Goal: Transaction & Acquisition: Purchase product/service

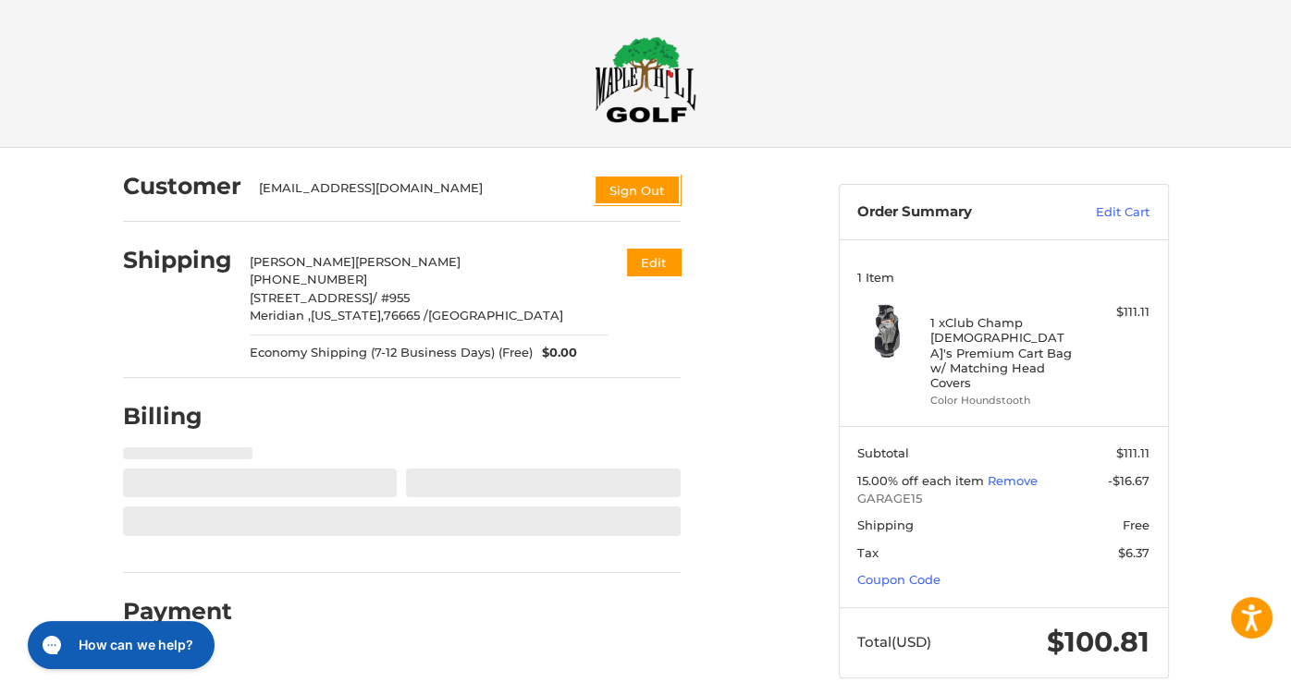
select select "**"
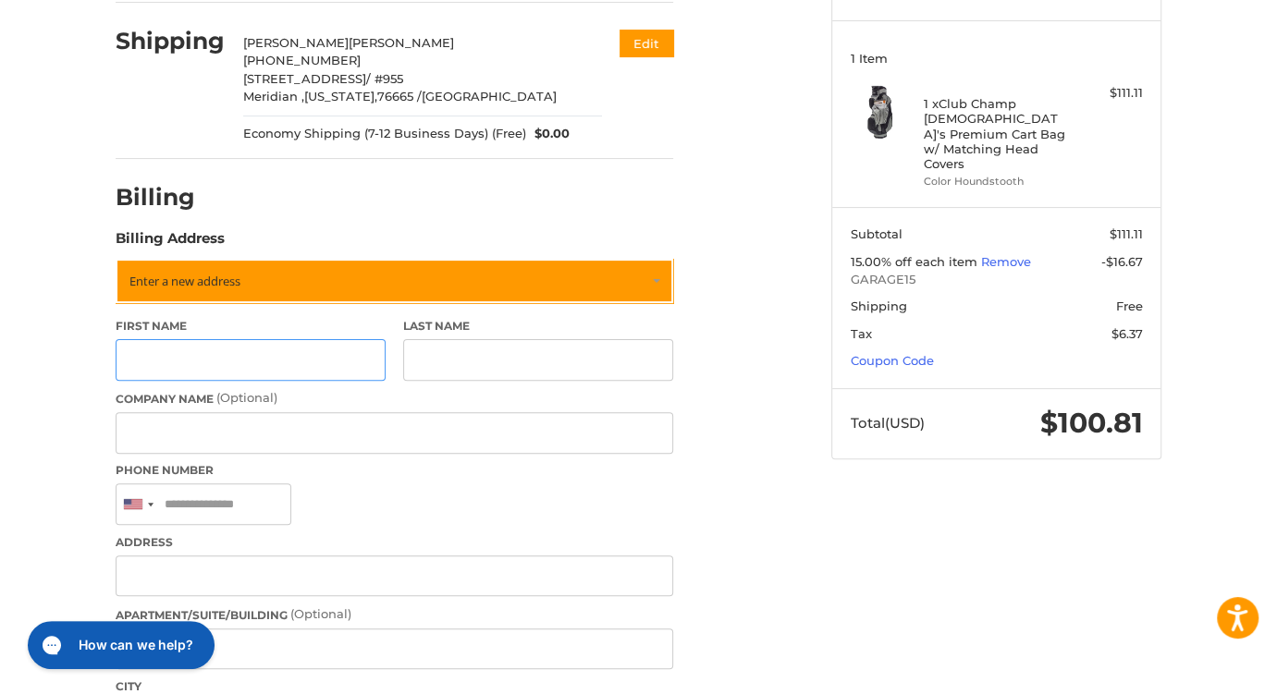
scroll to position [239, 0]
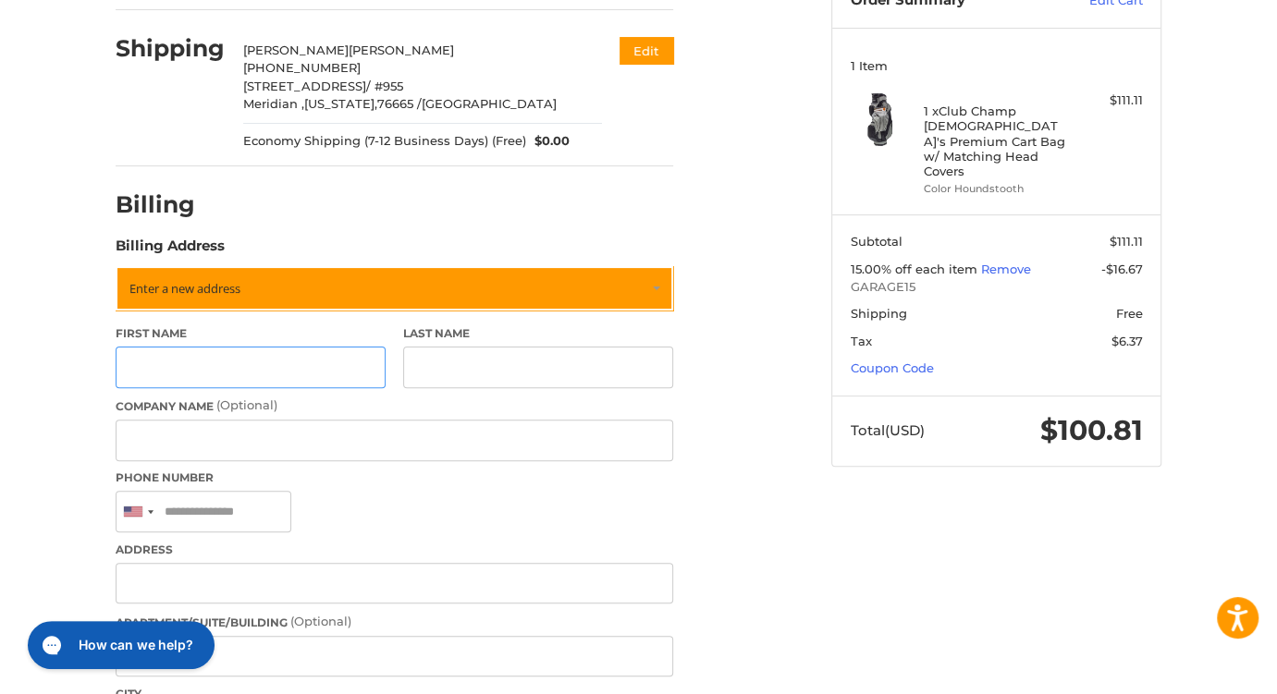
scroll to position [241, 0]
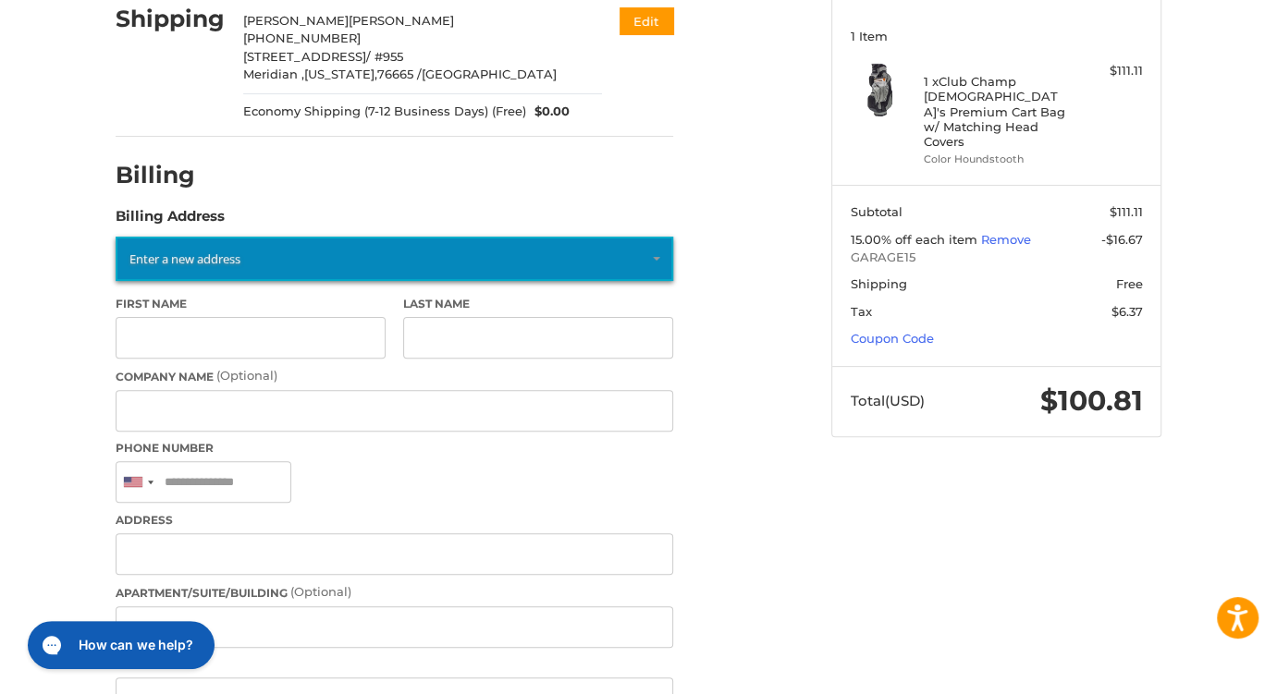
click at [261, 259] on link "Enter a new address" at bounding box center [395, 259] width 558 height 44
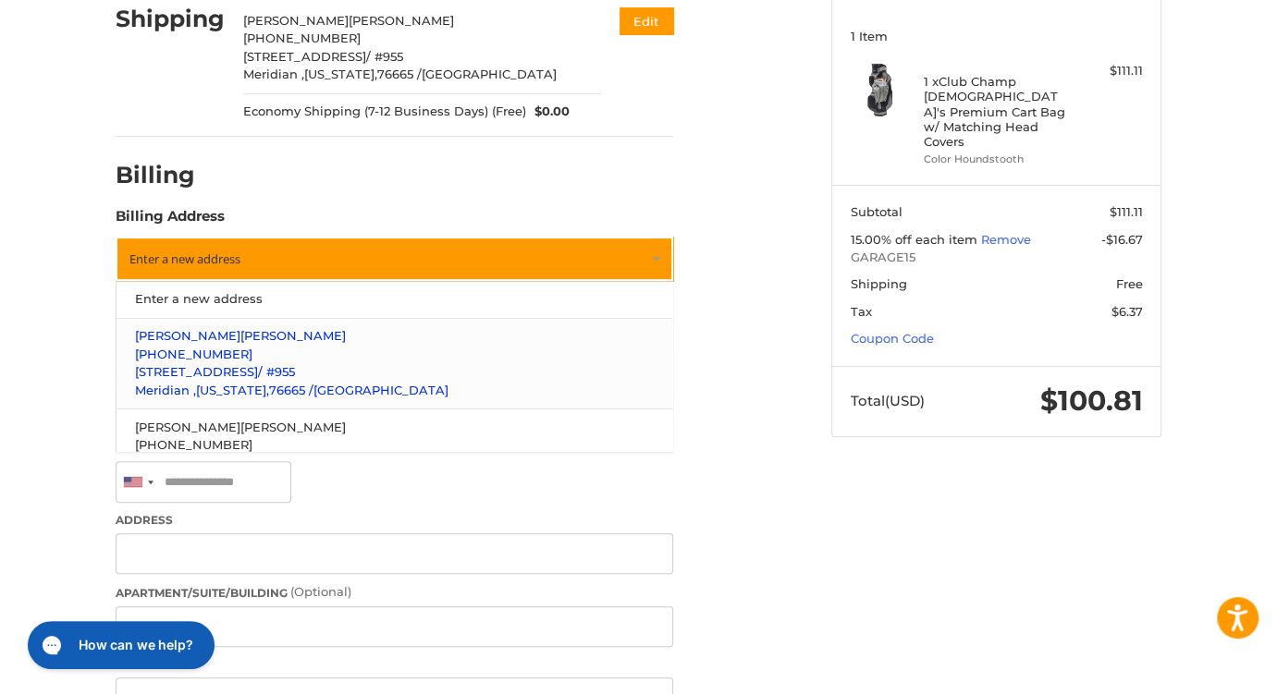
click at [312, 347] on p "[PHONE_NUMBER]" at bounding box center [395, 355] width 520 height 18
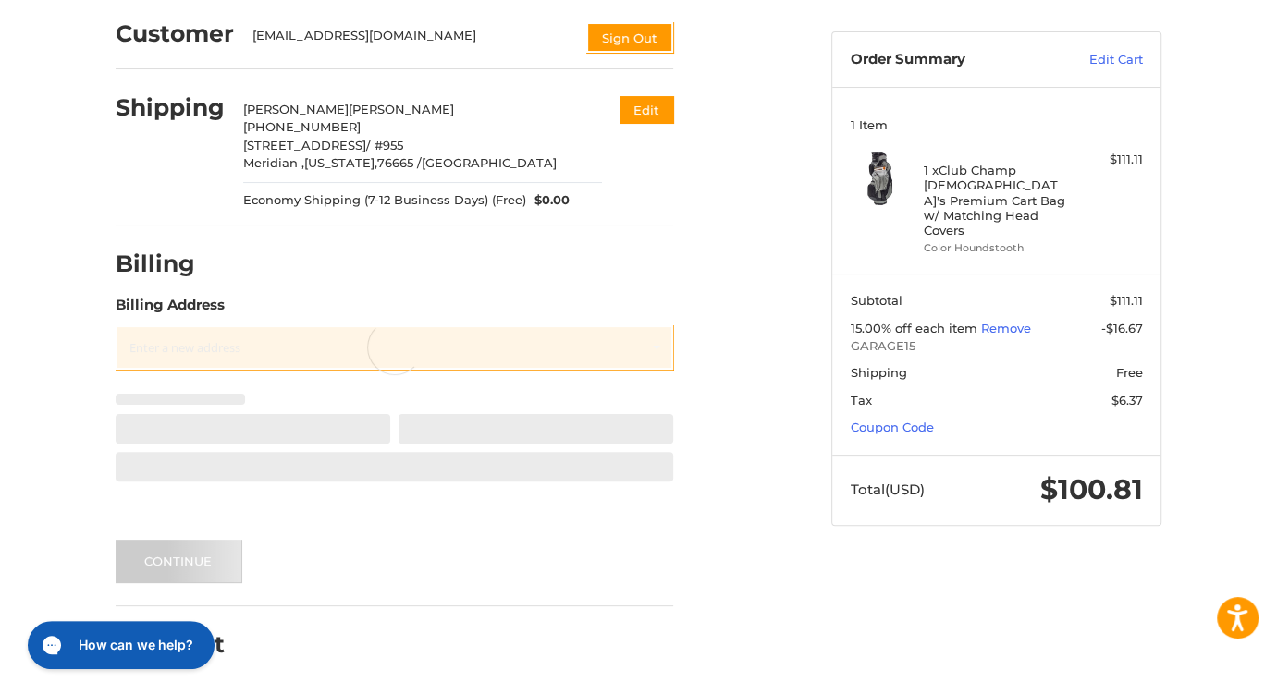
scroll to position [60, 0]
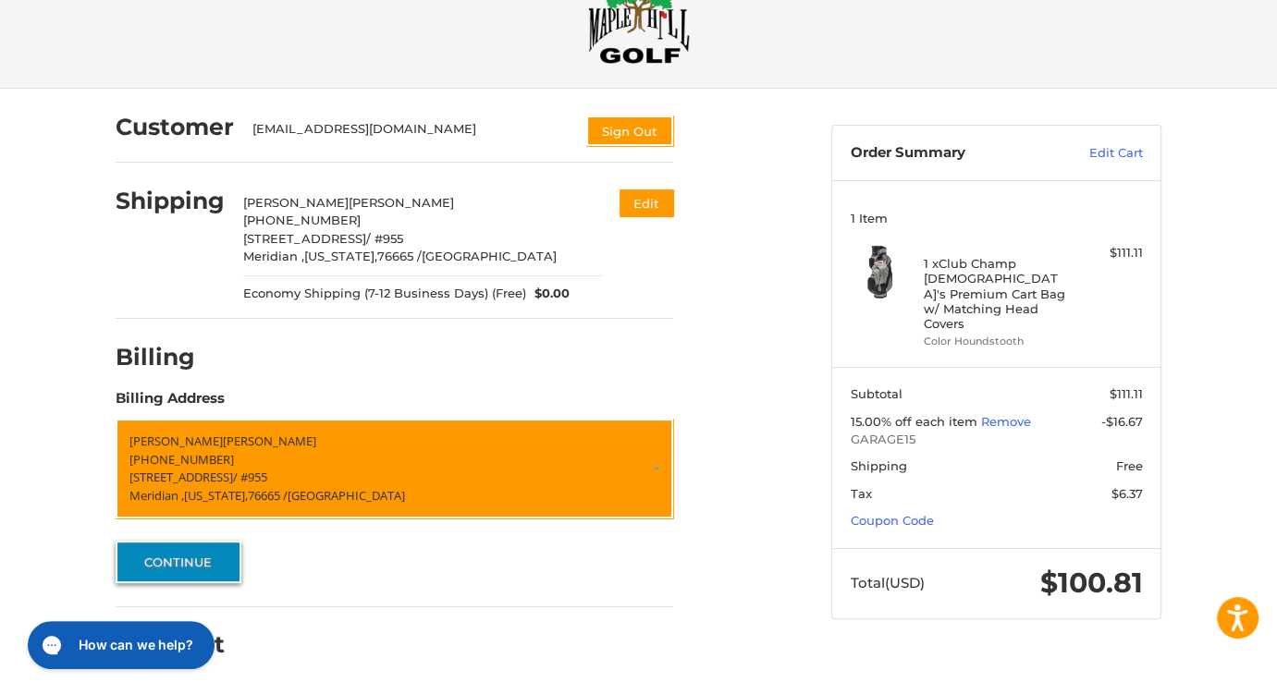
click at [193, 558] on button "Continue" at bounding box center [179, 562] width 126 height 43
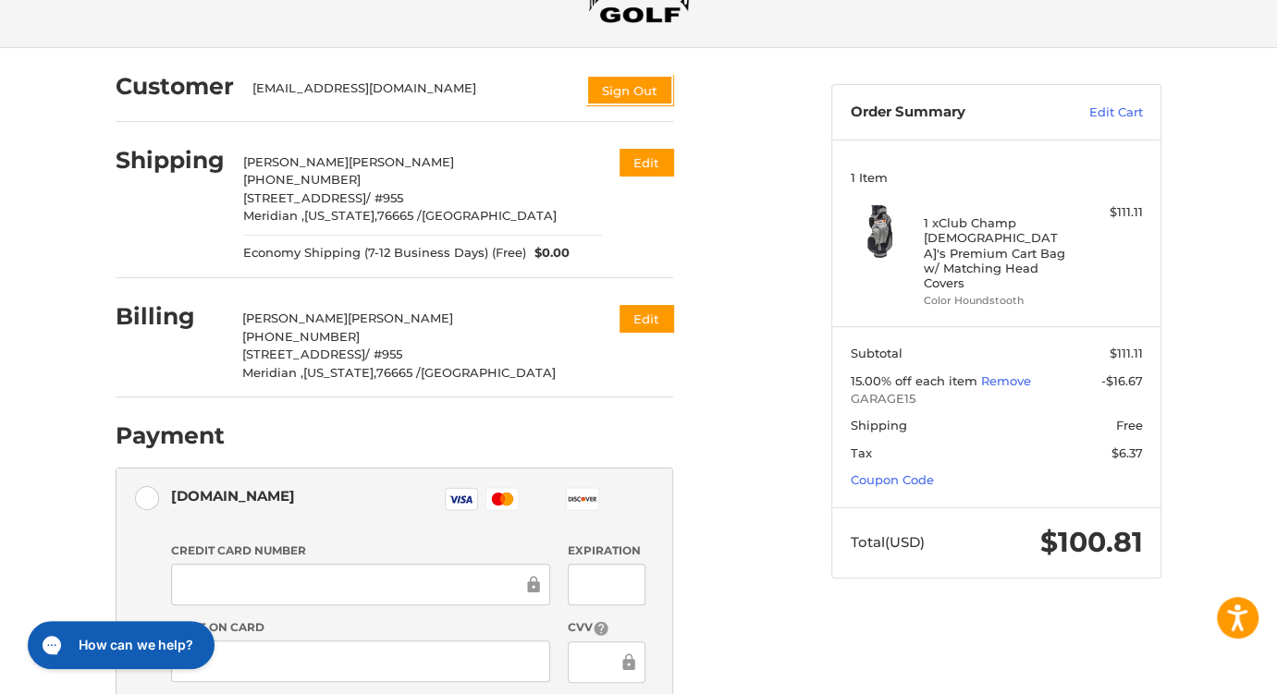
scroll to position [0, 0]
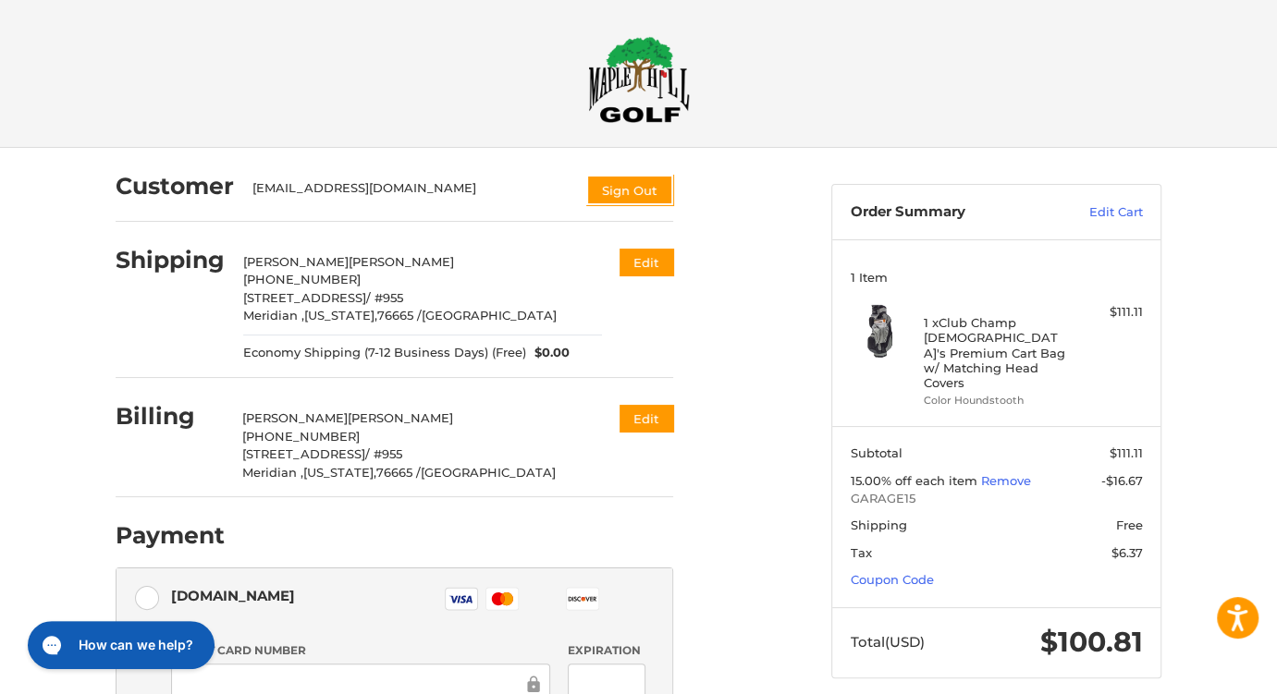
click at [977, 333] on h4 "1 x Club Champ Lady's Premium Cart Bag w/ Matching Head Covers" at bounding box center [994, 352] width 141 height 75
click at [880, 331] on img at bounding box center [878, 330] width 55 height 55
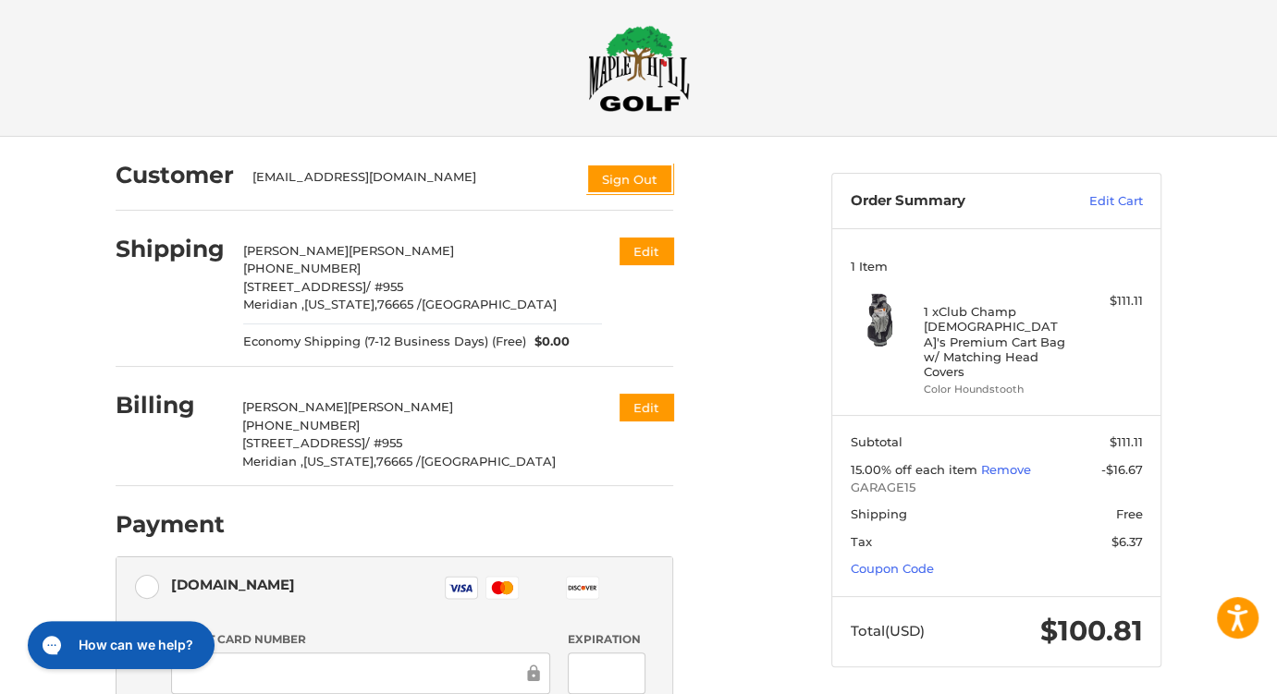
scroll to position [6, 0]
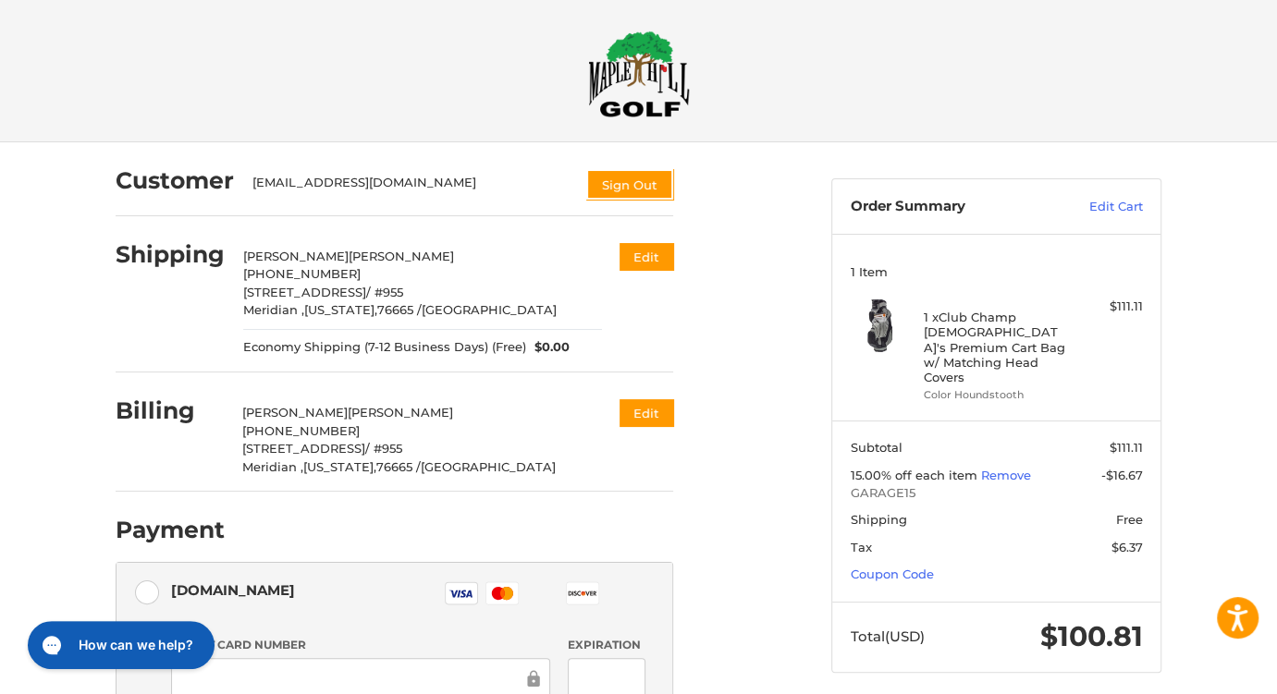
click at [1000, 324] on h4 "1 x Club Champ Lady's Premium Cart Bag w/ Matching Head Covers" at bounding box center [994, 347] width 141 height 75
click at [876, 327] on img at bounding box center [878, 325] width 55 height 55
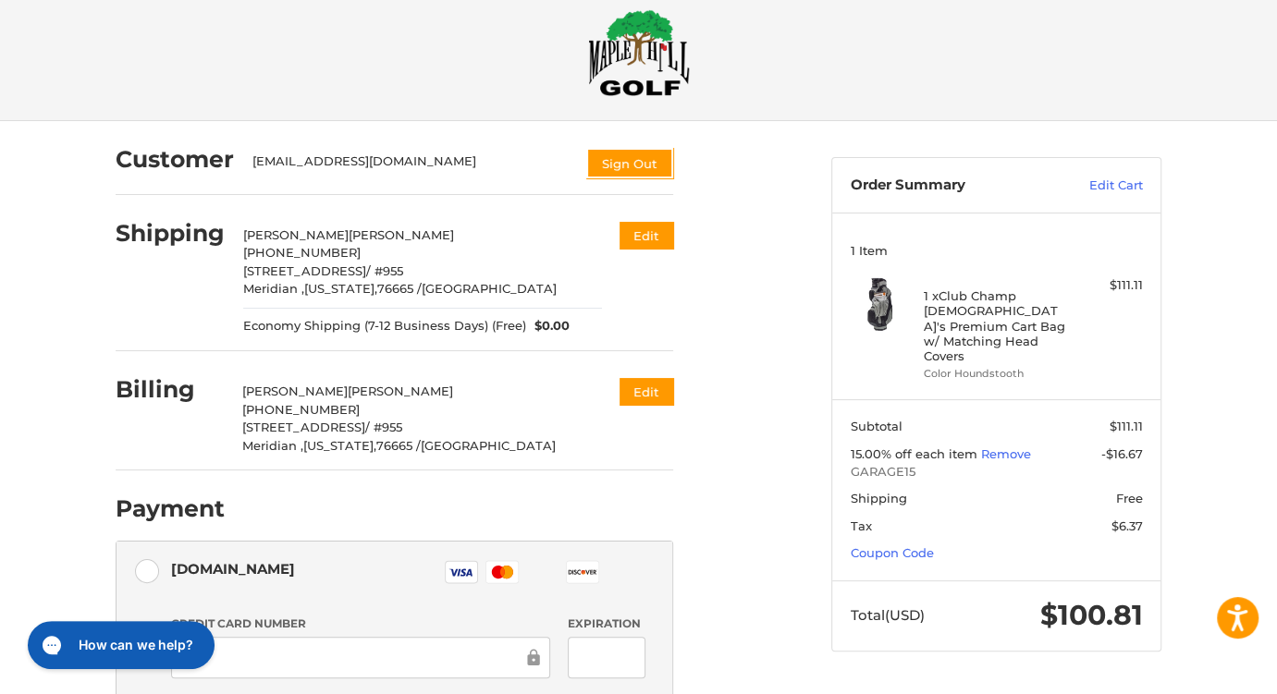
scroll to position [0, 0]
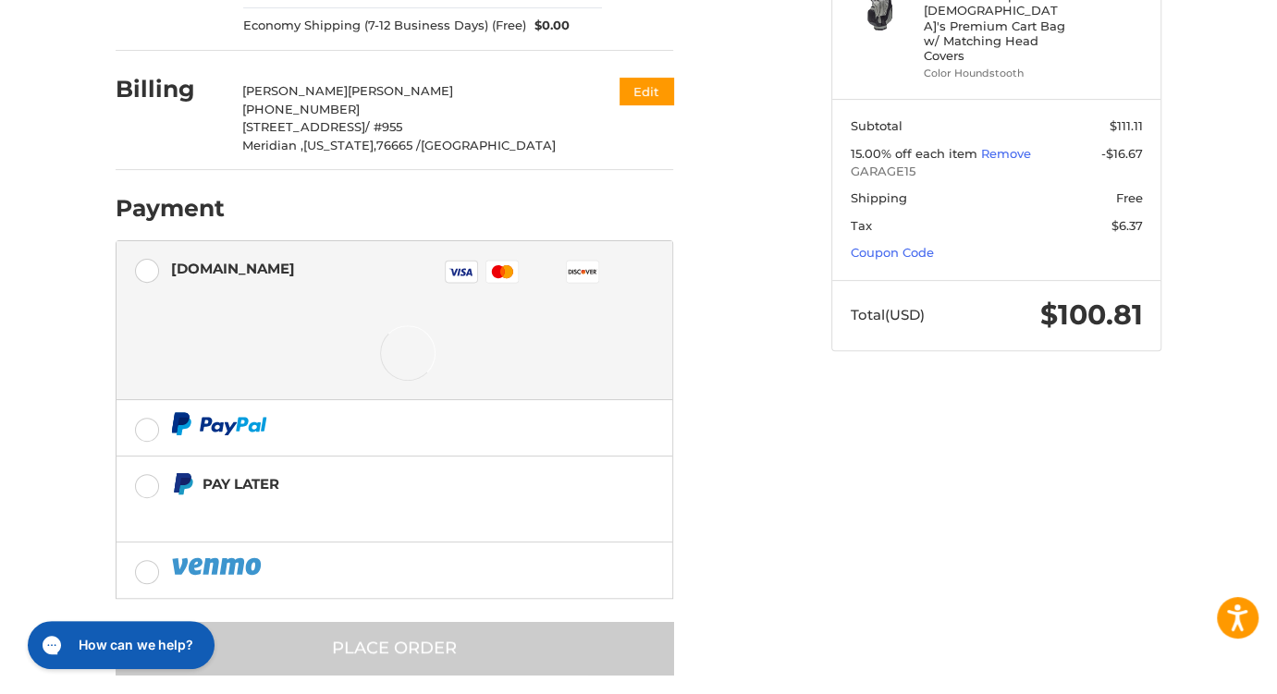
scroll to position [345, 0]
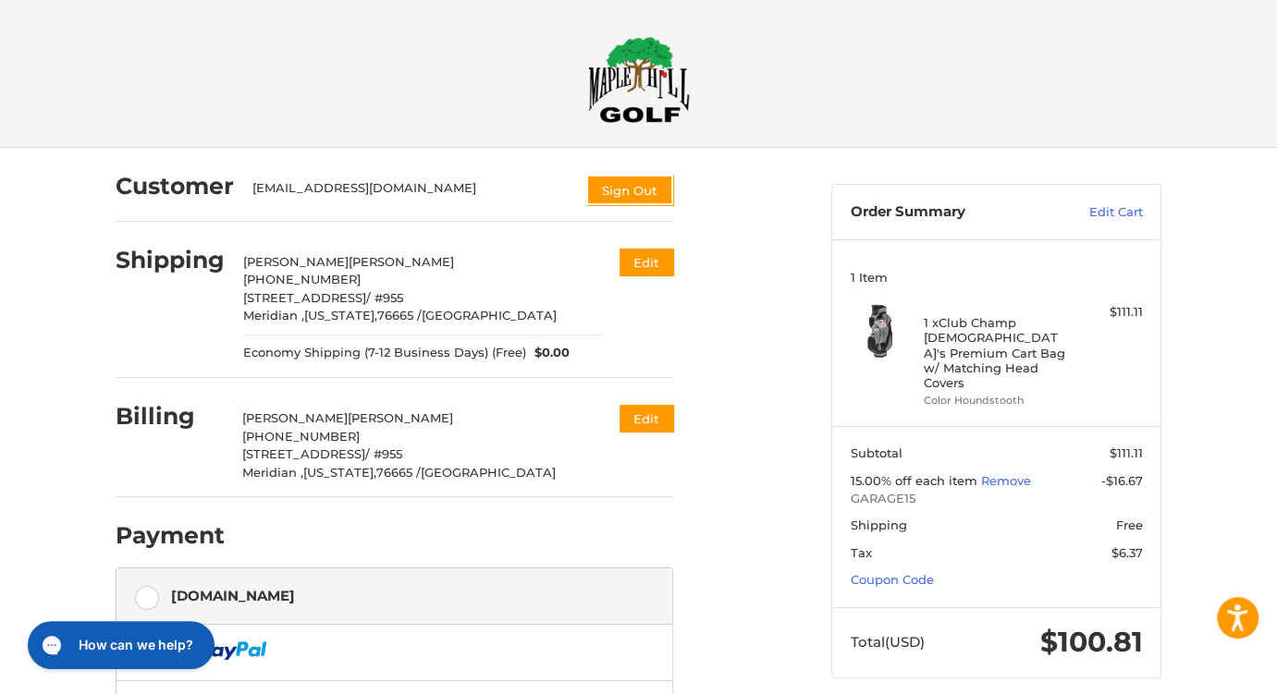
scroll to position [5, 0]
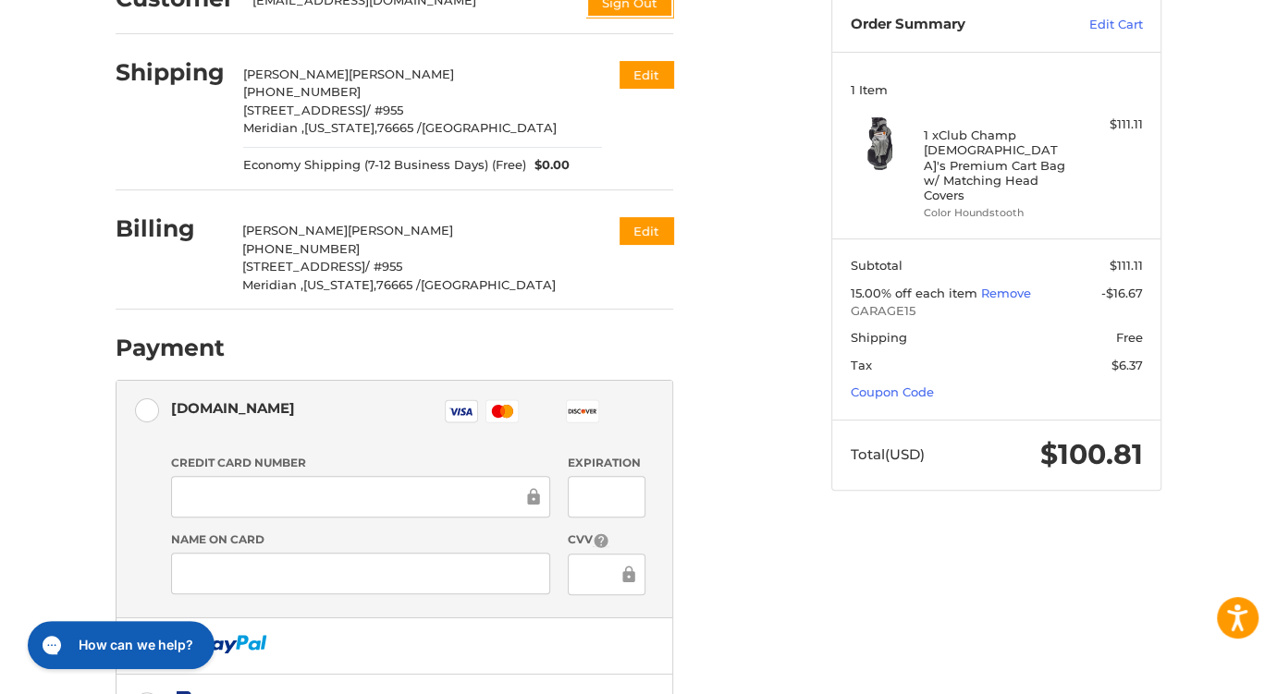
scroll to position [0, 0]
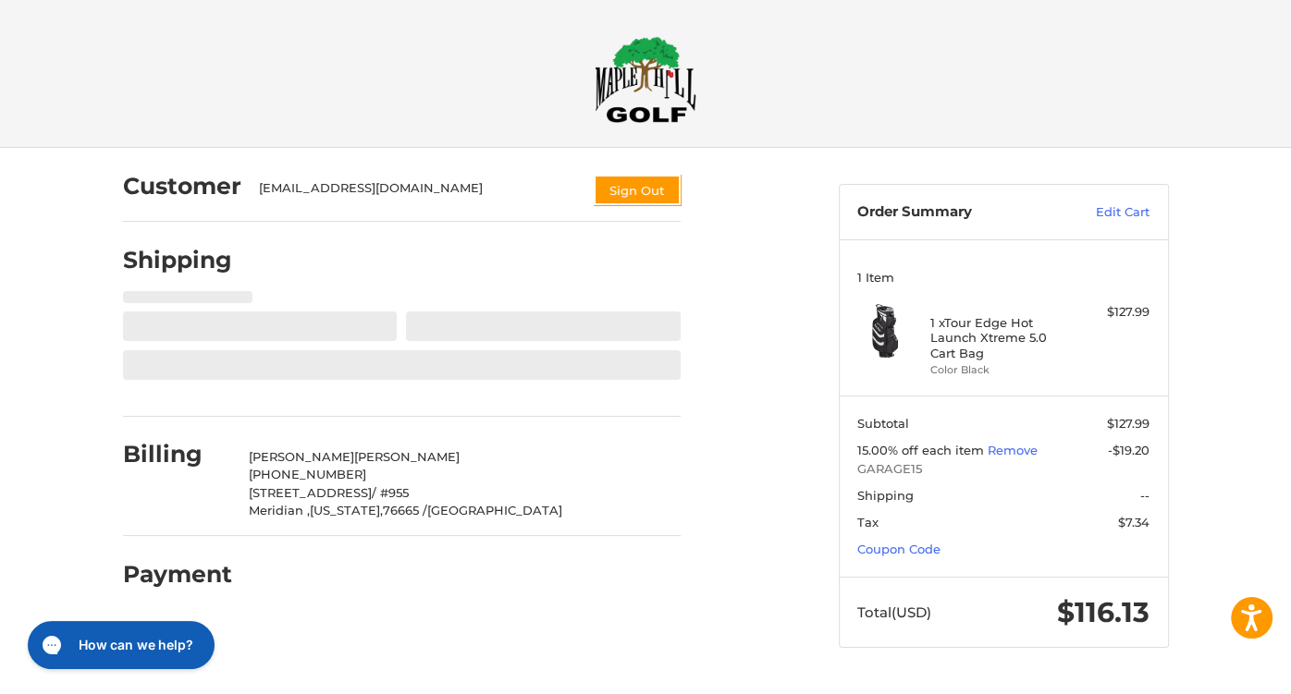
drag, startPoint x: 1286, startPoint y: 168, endPoint x: 1282, endPoint y: 191, distance: 23.4
click at [1282, 191] on div "Customer [EMAIL_ADDRESS][DOMAIN_NAME] Sign Out Shipping Shipping Address [PERSO…" at bounding box center [645, 416] width 1291 height 536
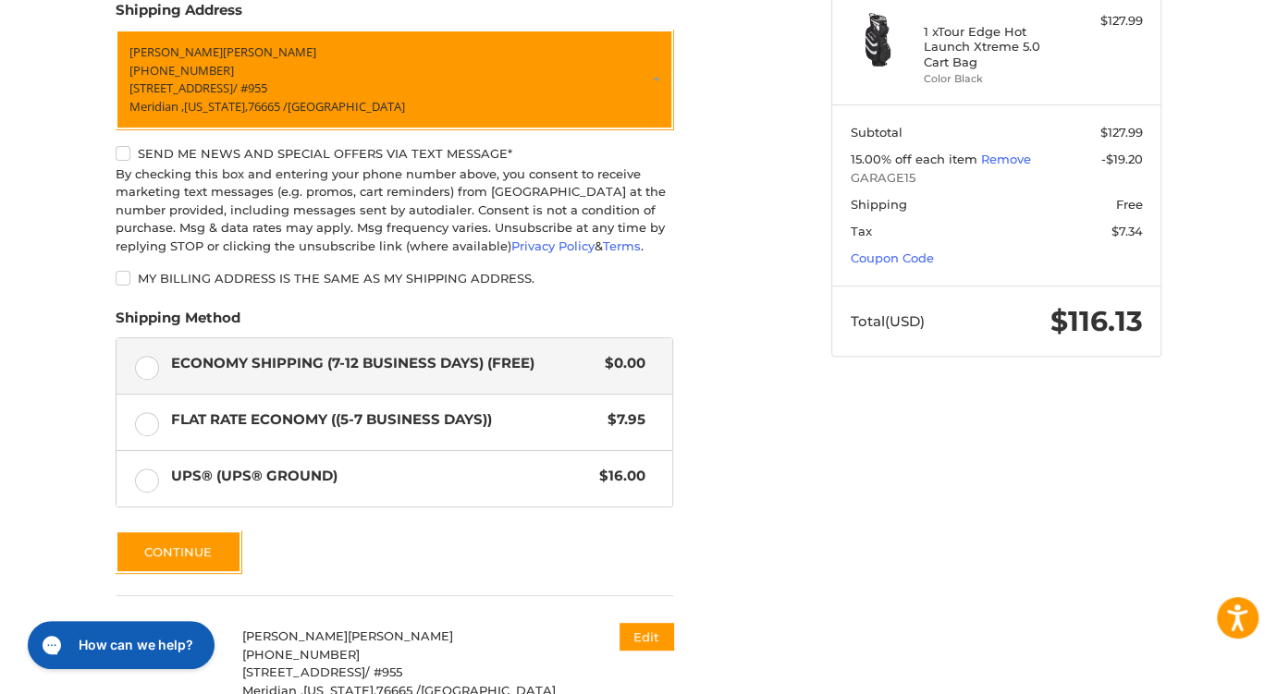
scroll to position [402, 0]
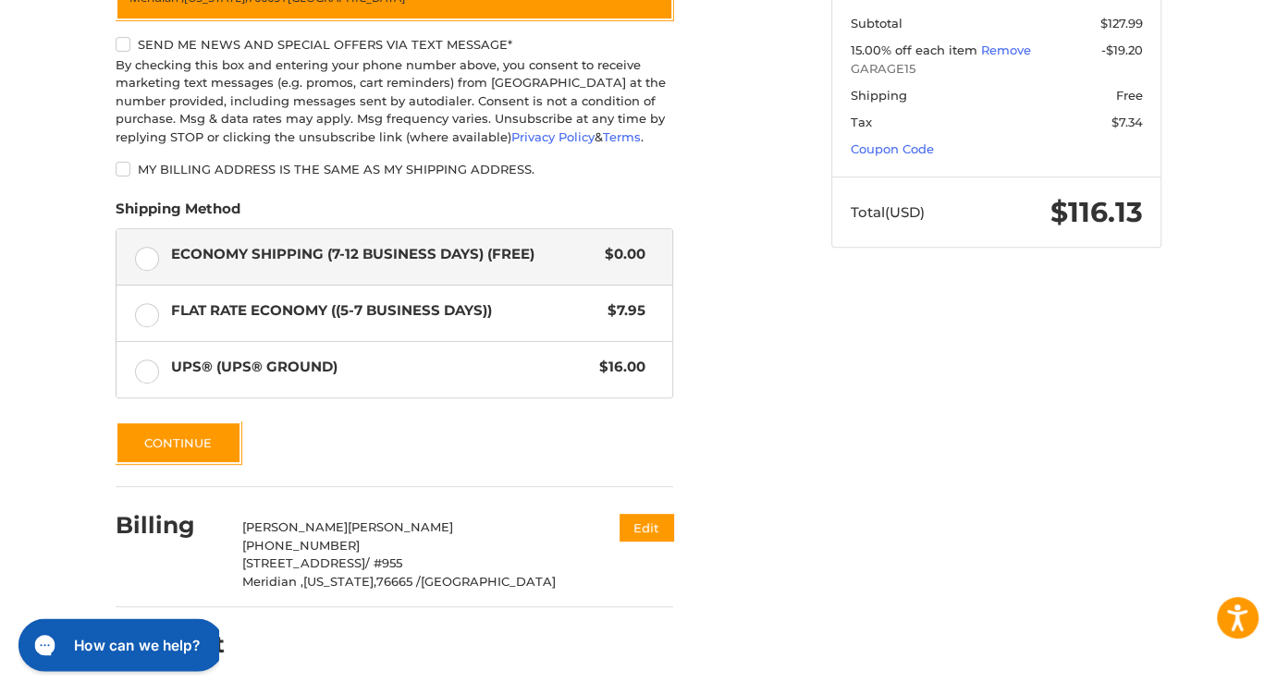
click at [47, 642] on div "Gorgias live chat" at bounding box center [48, 649] width 32 height 32
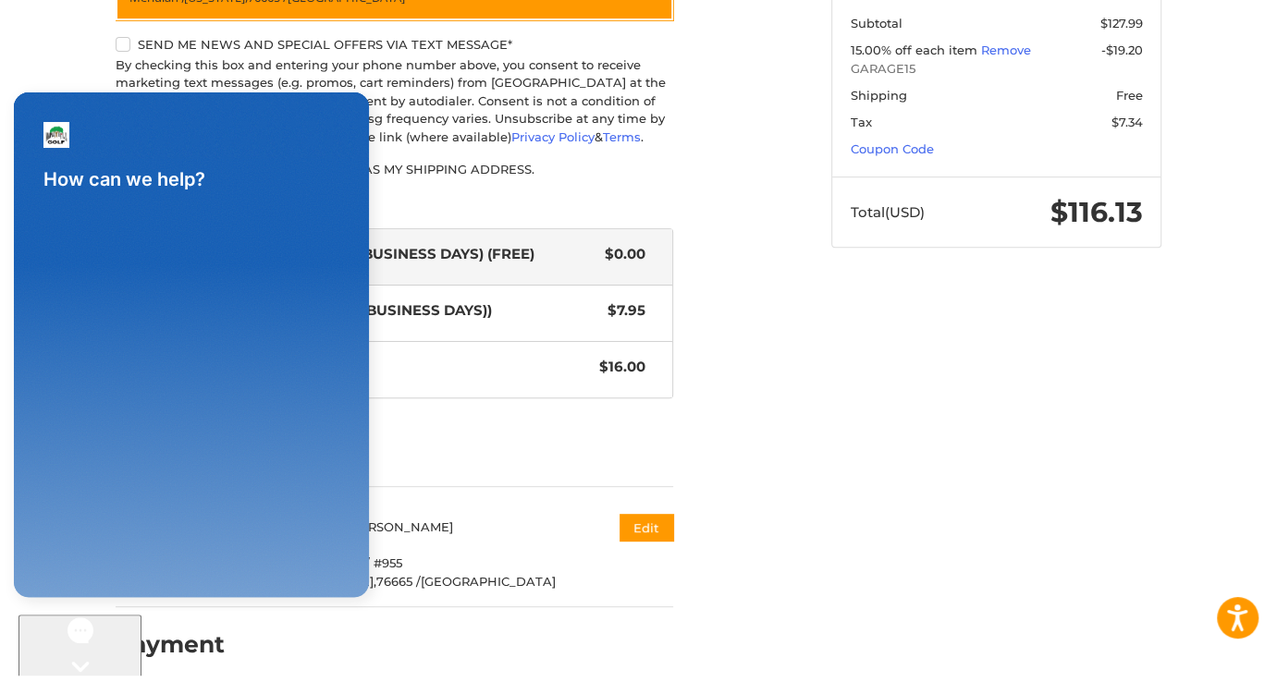
scroll to position [0, 0]
click at [325, 192] on h1 "How can we help?" at bounding box center [191, 185] width 355 height 52
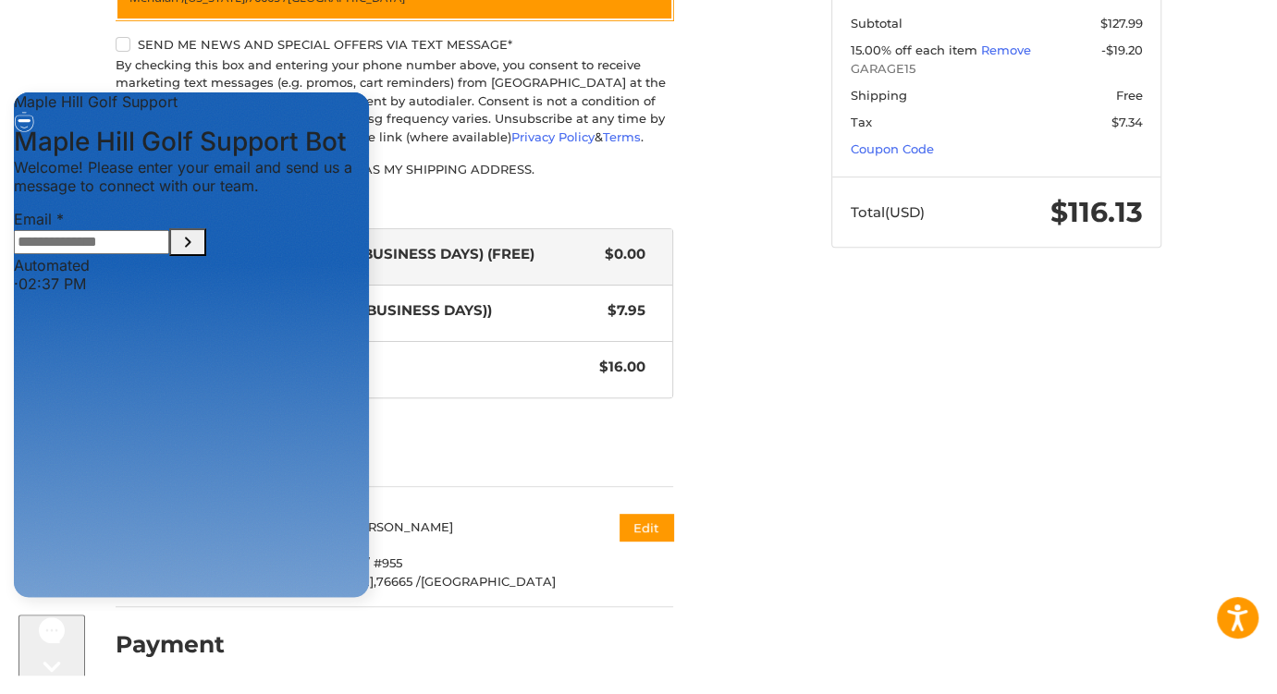
click at [171, 646] on div "Customer [EMAIL_ADDRESS][DOMAIN_NAME] Sign Out Shipping POWERED BY We’ve got yo…" at bounding box center [638, 221] width 1109 height 947
click at [171, 646] on h2 "Payment" at bounding box center [170, 645] width 109 height 29
click at [22, 647] on div "How can we help?" at bounding box center [51, 693] width 67 height 156
click at [43, 690] on div "Gorgias live chat" at bounding box center [52, 701] width 52 height 23
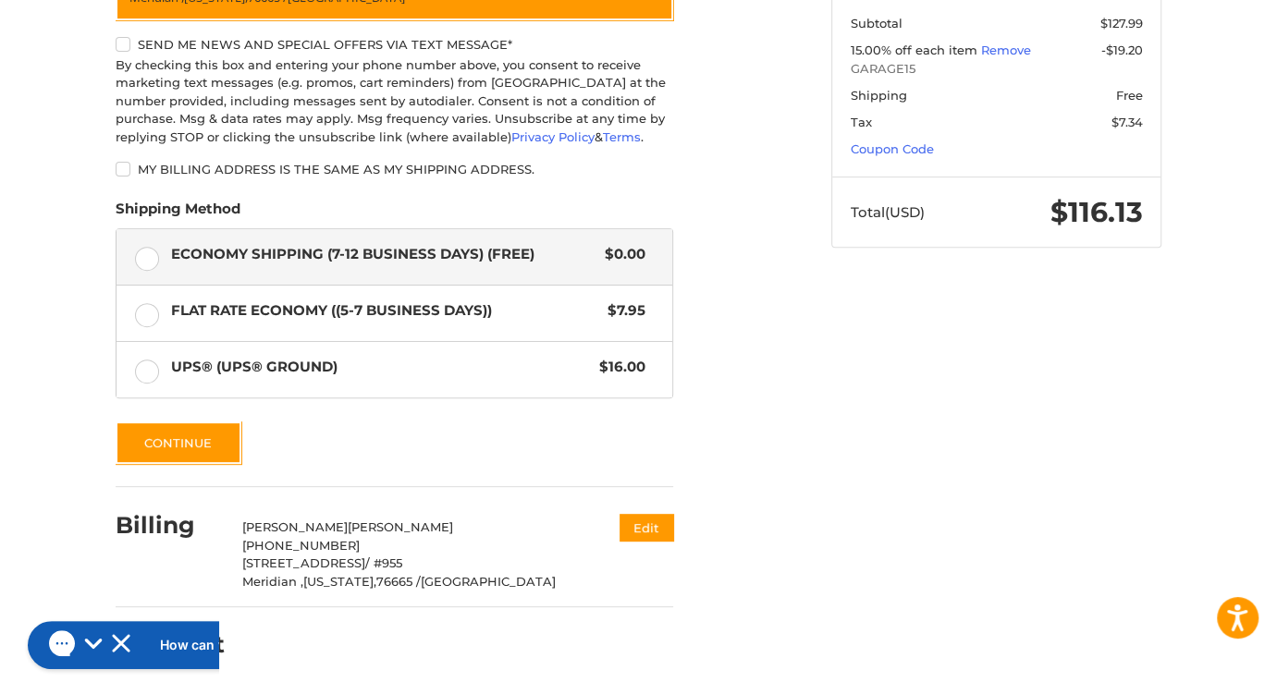
click at [222, 645] on h2 "Payment" at bounding box center [170, 645] width 109 height 29
click at [776, 532] on div "Customer [EMAIL_ADDRESS][DOMAIN_NAME] Sign Out Shipping POWERED BY We’ve got yo…" at bounding box center [460, 212] width 716 height 928
click at [109, 624] on button "How can we help?" at bounding box center [135, 645] width 236 height 53
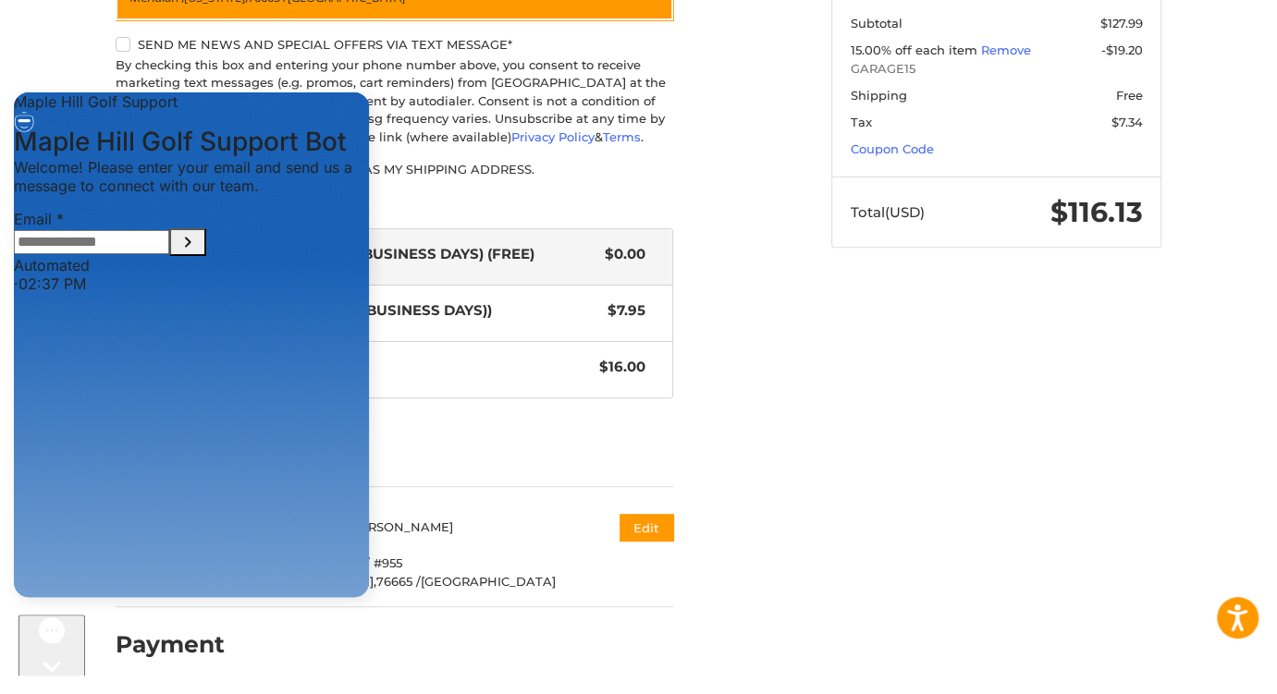
drag, startPoint x: 109, startPoint y: 624, endPoint x: 117, endPoint y: 591, distance: 34.3
click at [85, 615] on html "How can we help?" at bounding box center [51, 693] width 67 height 156
click at [47, 690] on div "Gorgias live chat" at bounding box center [52, 701] width 52 height 23
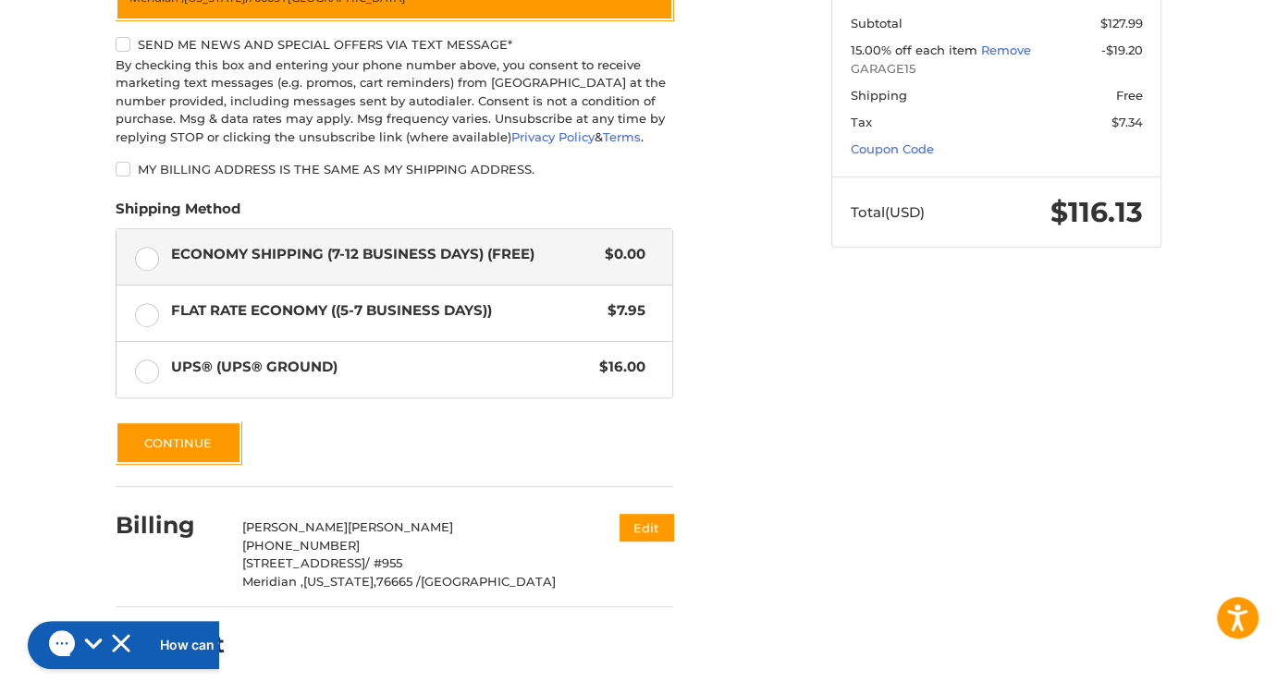
click at [411, 621] on div "Payment" at bounding box center [395, 645] width 558 height 63
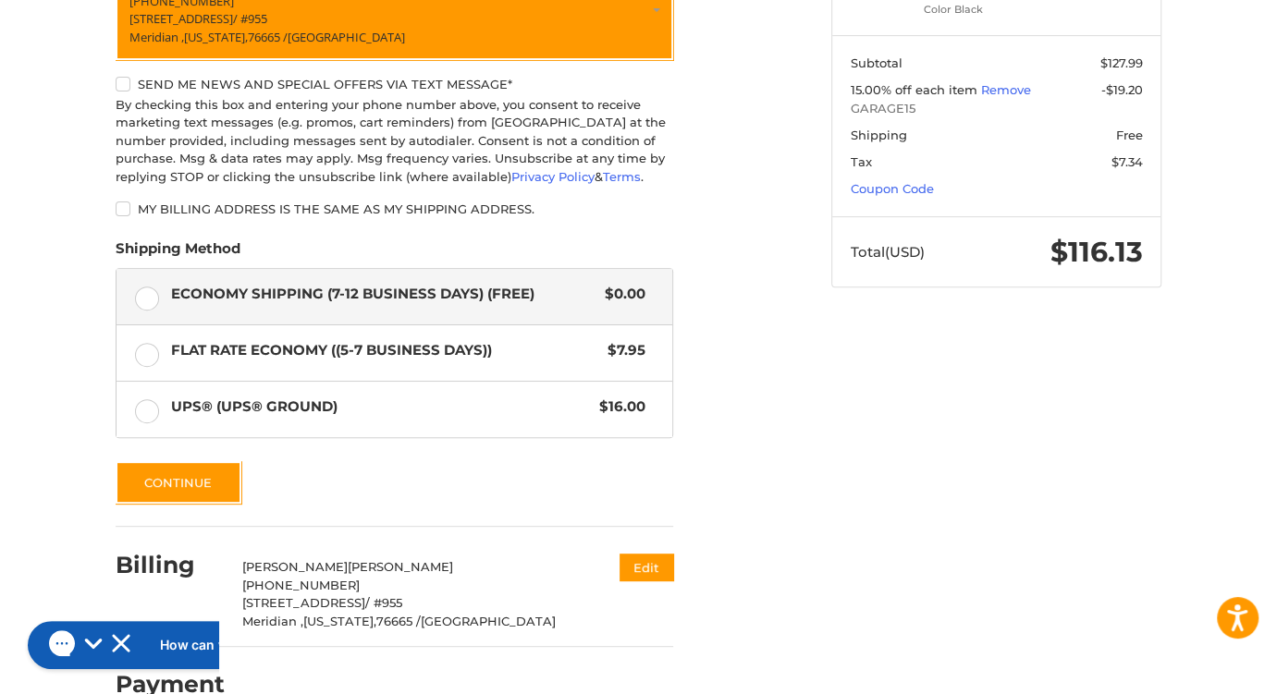
scroll to position [402, 0]
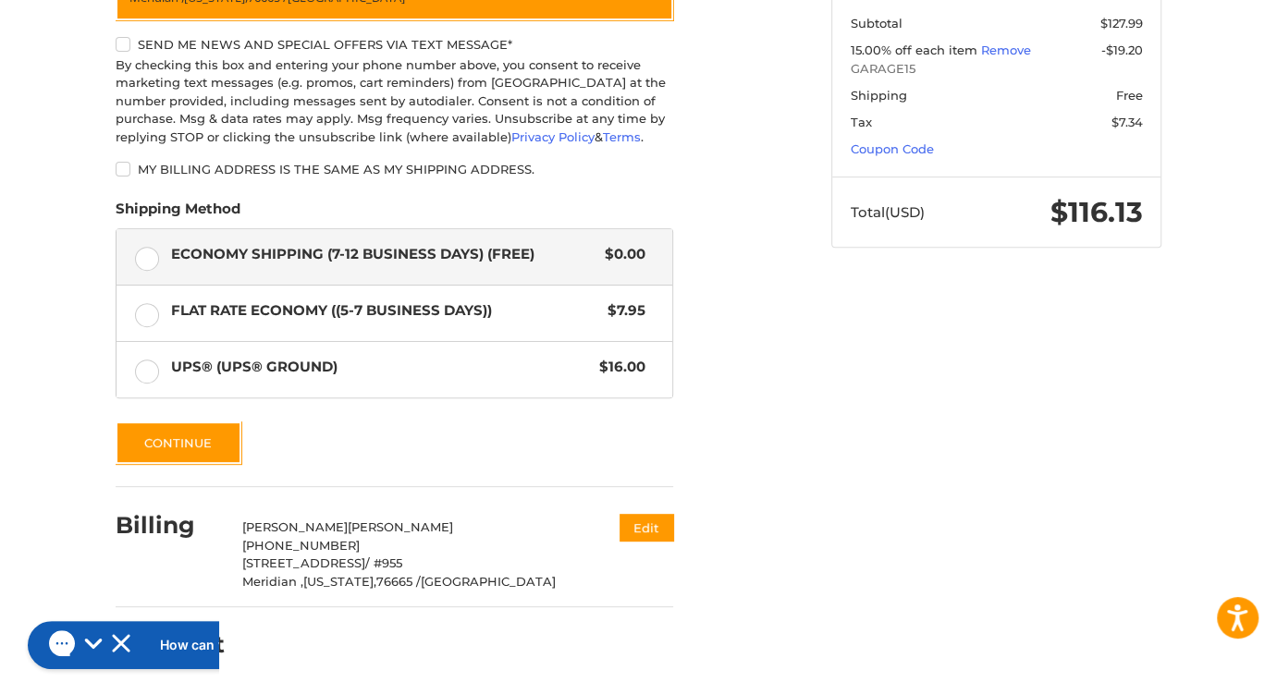
click at [228, 642] on div "Payment" at bounding box center [395, 645] width 558 height 63
click at [357, 631] on div "Payment" at bounding box center [395, 645] width 558 height 63
click at [298, 650] on div at bounding box center [458, 650] width 431 height 23
click at [163, 650] on h2 "How can we help?" at bounding box center [226, 645] width 126 height 20
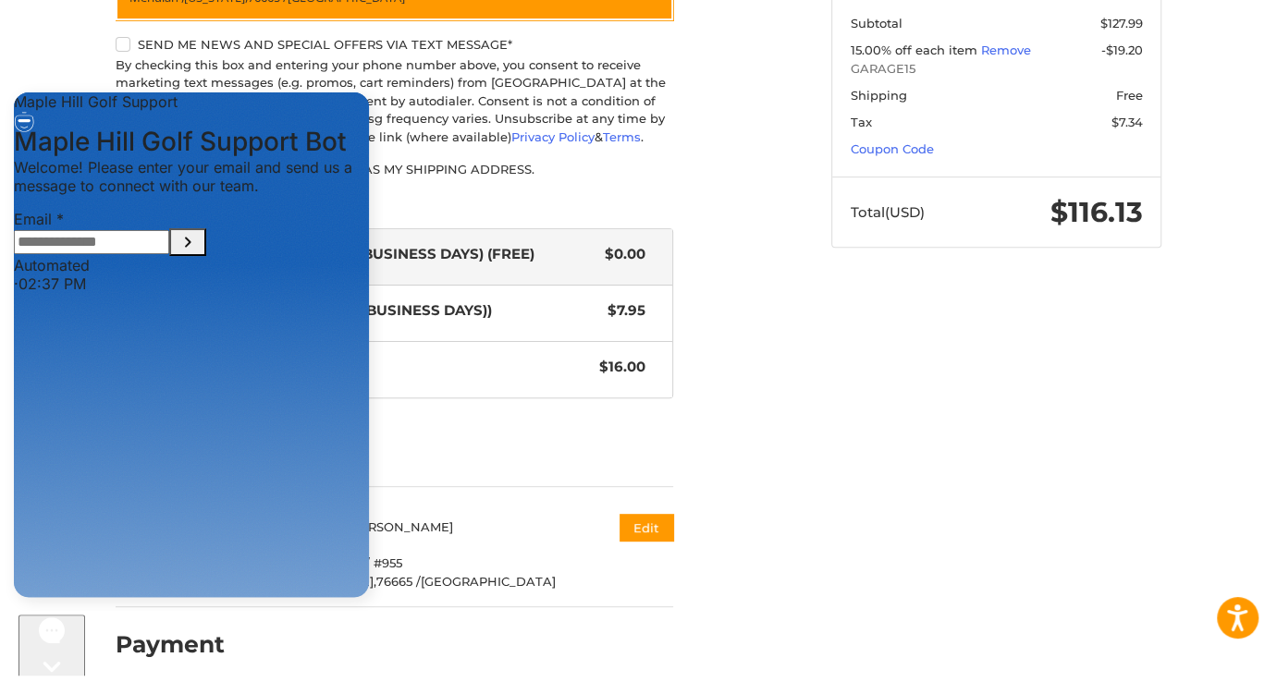
click at [51, 690] on icon "Gorgias live chat" at bounding box center [52, 699] width 18 height 18
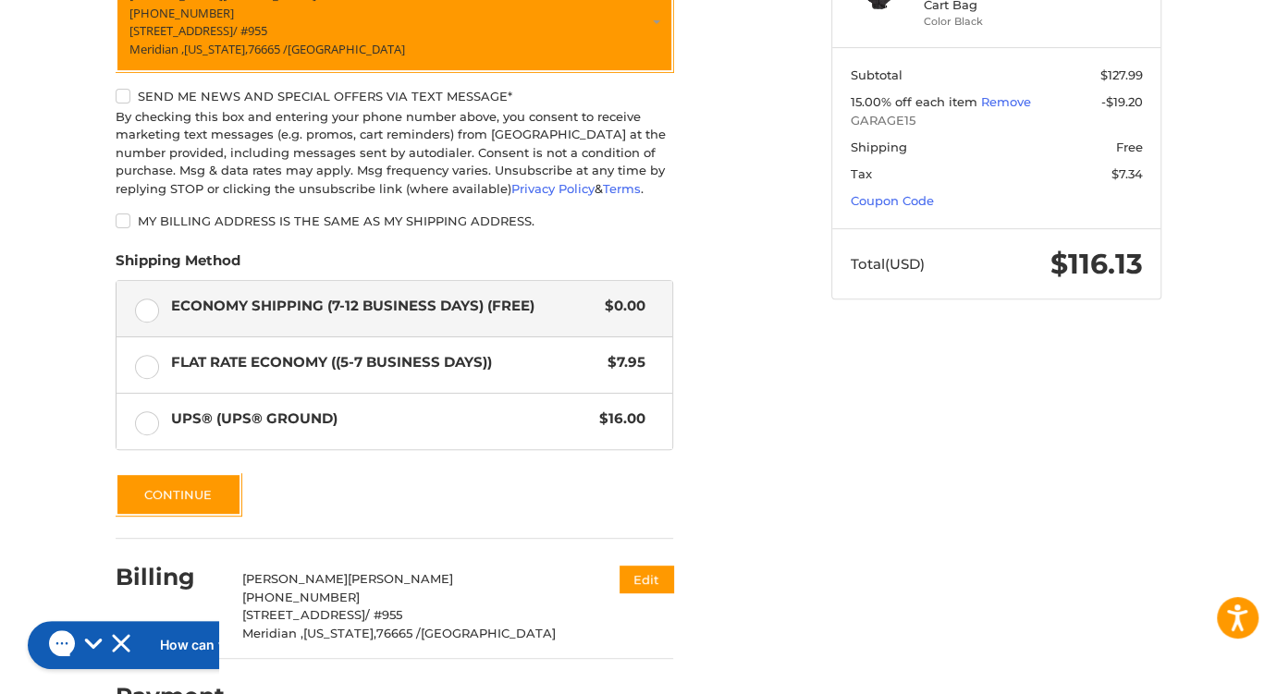
scroll to position [346, 0]
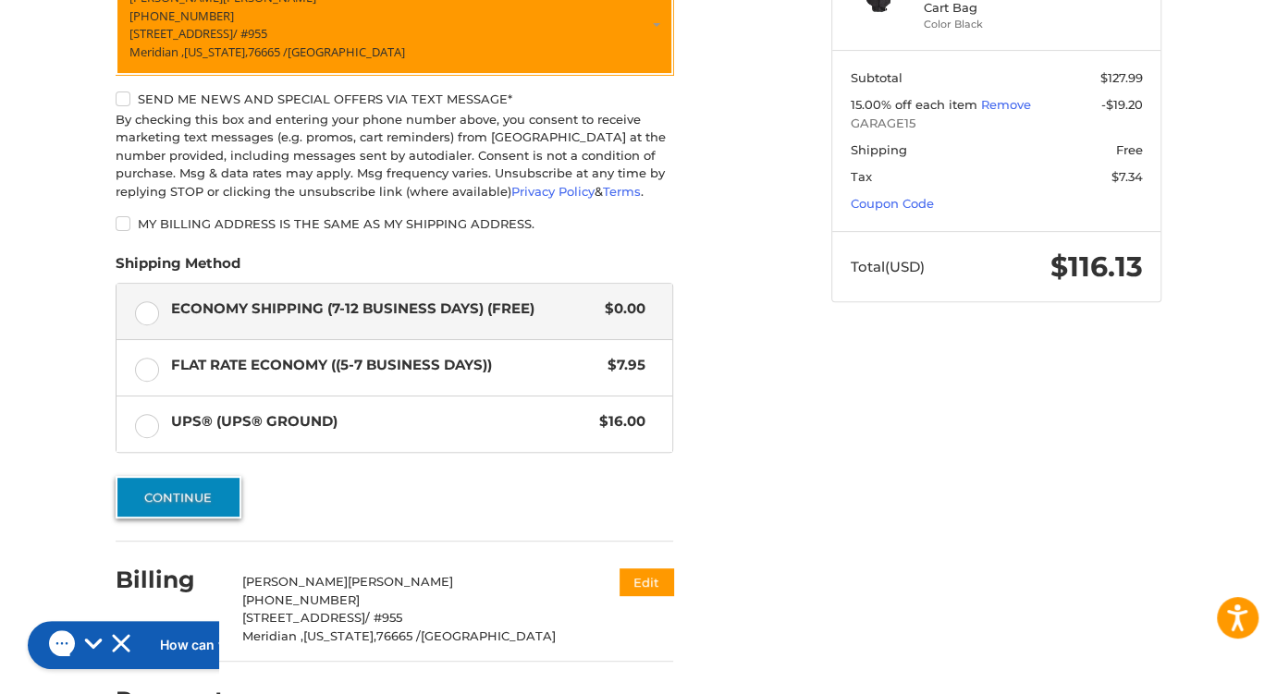
click at [188, 497] on button "Continue" at bounding box center [179, 497] width 126 height 43
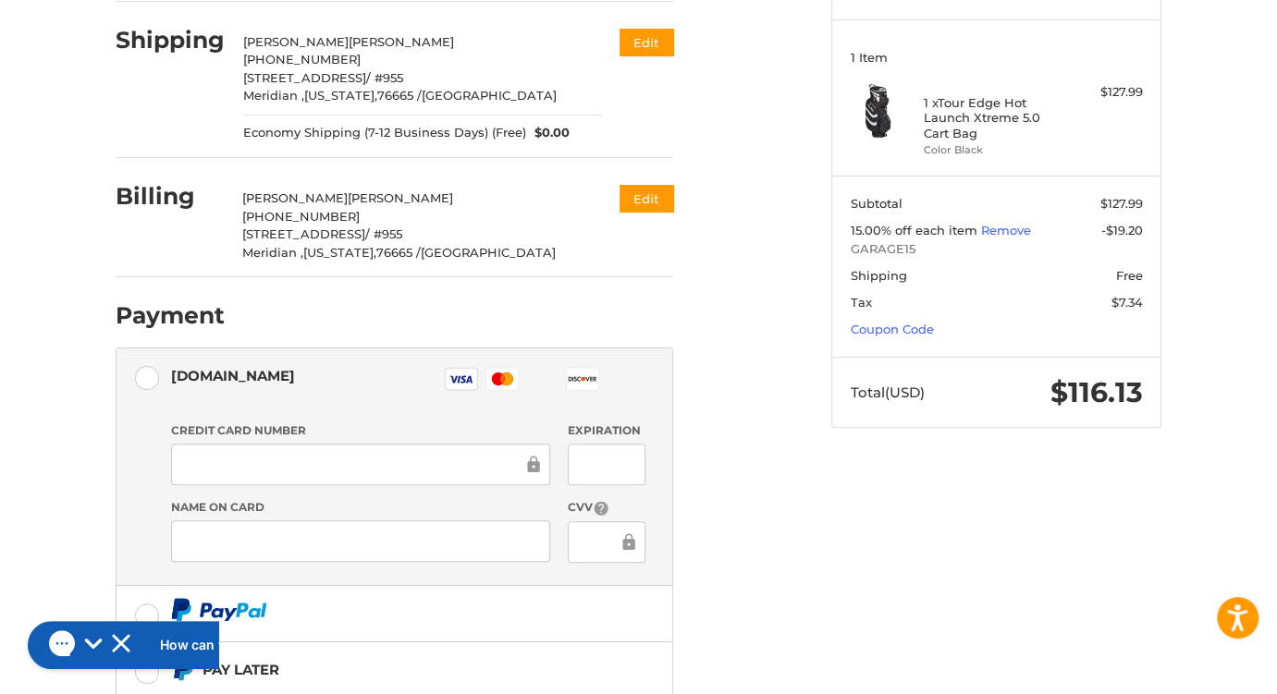
scroll to position [37, 0]
